Goal: Find specific page/section: Find specific page/section

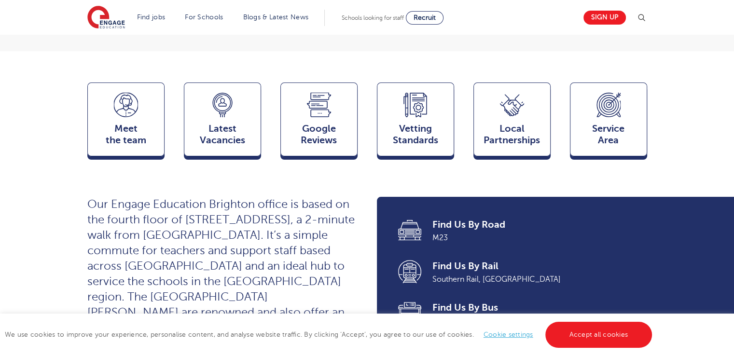
scroll to position [241, 0]
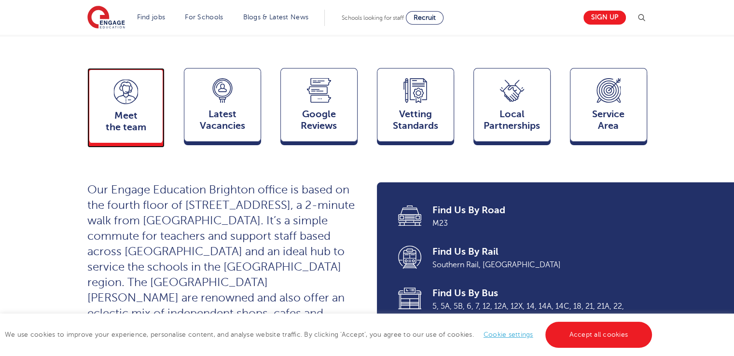
click at [145, 87] on div "Meet the team Team" at bounding box center [125, 105] width 77 height 75
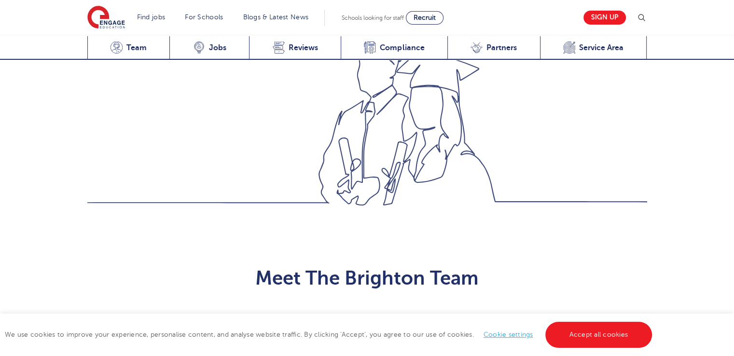
scroll to position [975, 0]
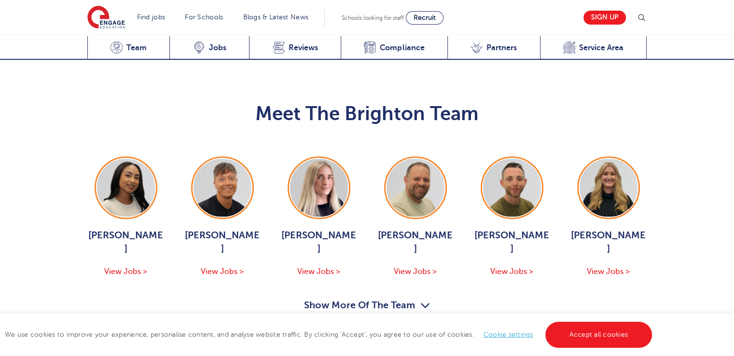
click at [390, 298] on button "Show More Of The Team" at bounding box center [367, 307] width 126 height 18
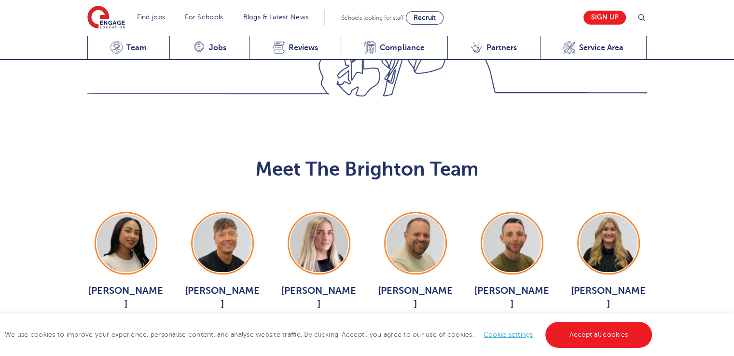
scroll to position [927, 0]
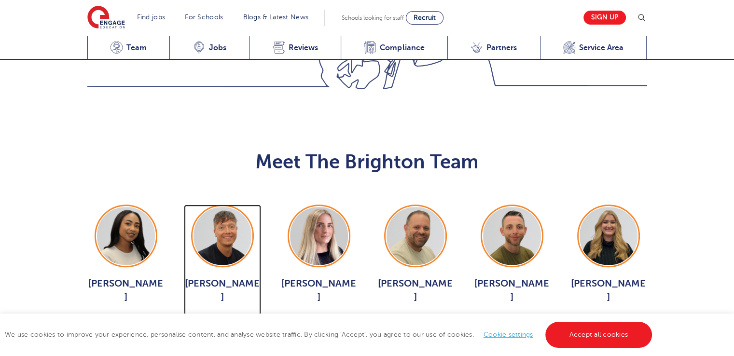
click at [228, 316] on span "View Jobs >" at bounding box center [222, 320] width 43 height 9
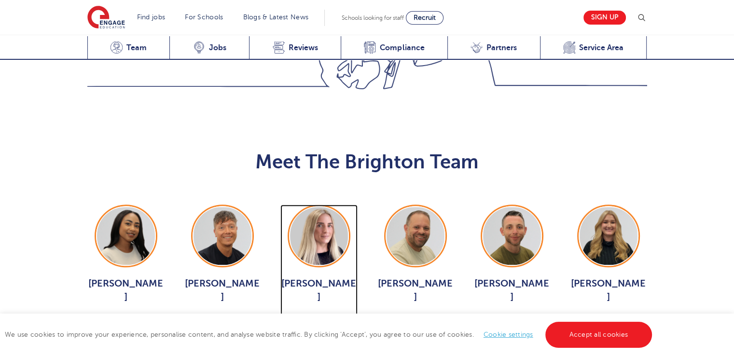
click at [314, 277] on span "Megan Parsons" at bounding box center [318, 290] width 77 height 27
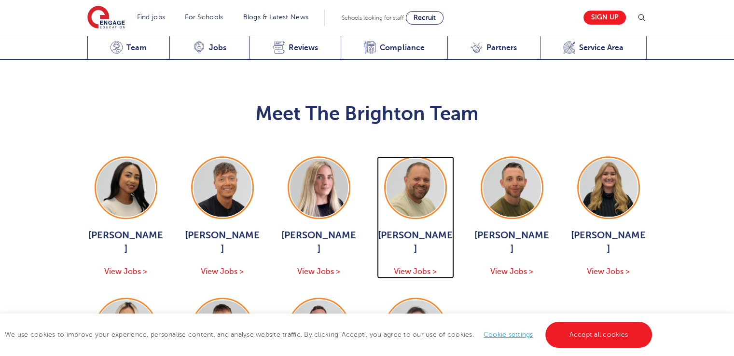
click at [425, 229] on span "[PERSON_NAME]" at bounding box center [415, 242] width 77 height 27
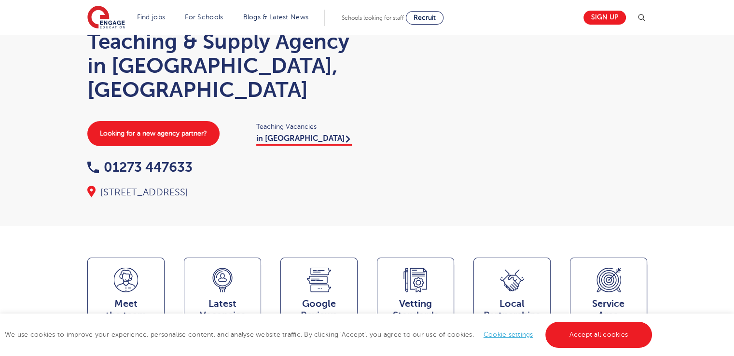
scroll to position [0, 0]
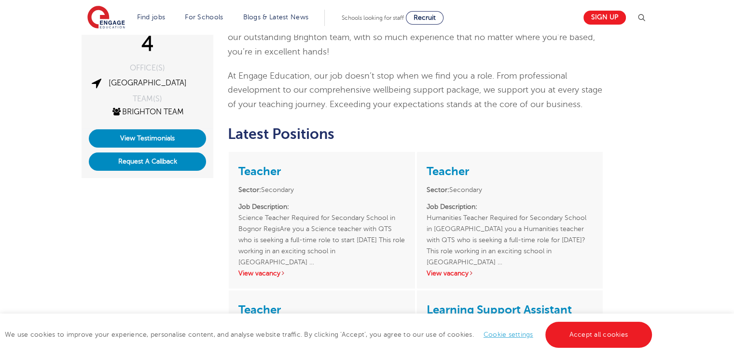
scroll to position [241, 0]
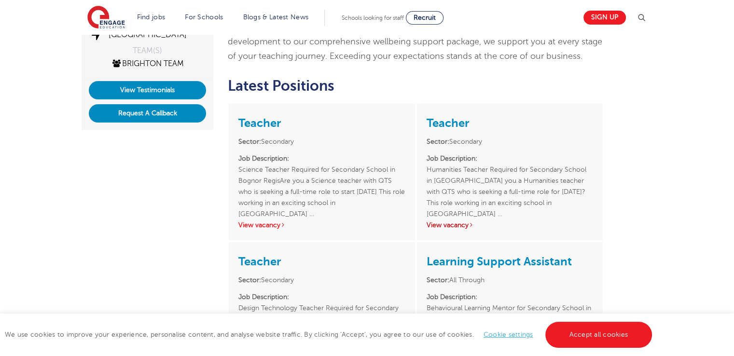
click at [468, 222] on link "View vacancy" at bounding box center [450, 225] width 47 height 7
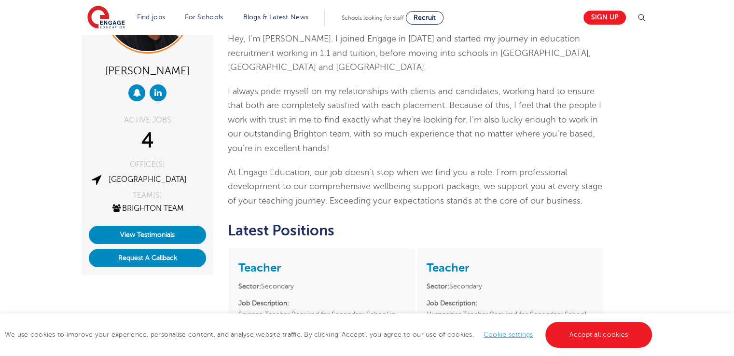
scroll to position [0, 0]
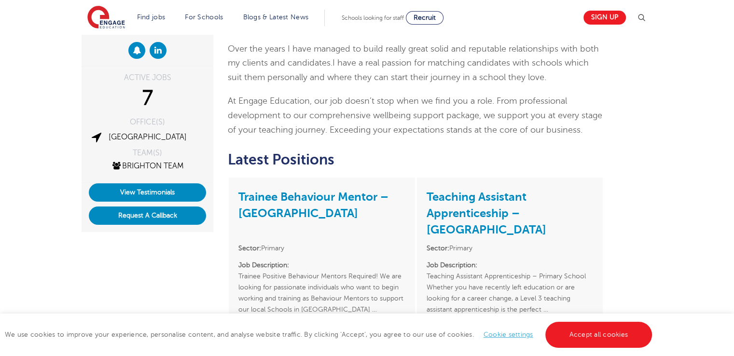
scroll to position [193, 0]
